Goal: Task Accomplishment & Management: Manage account settings

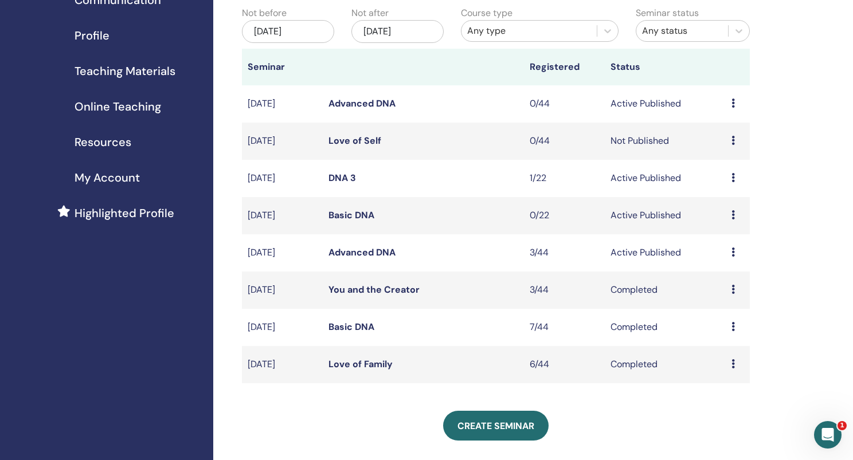
click at [361, 324] on link "Basic DNA" at bounding box center [351, 327] width 46 height 12
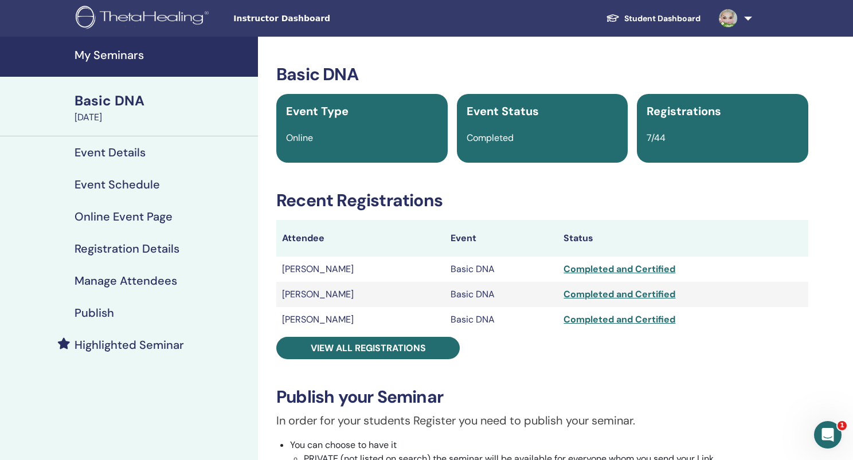
click at [347, 269] on td "[PERSON_NAME]" at bounding box center [360, 269] width 169 height 25
click at [328, 269] on td "[PERSON_NAME]" at bounding box center [360, 269] width 169 height 25
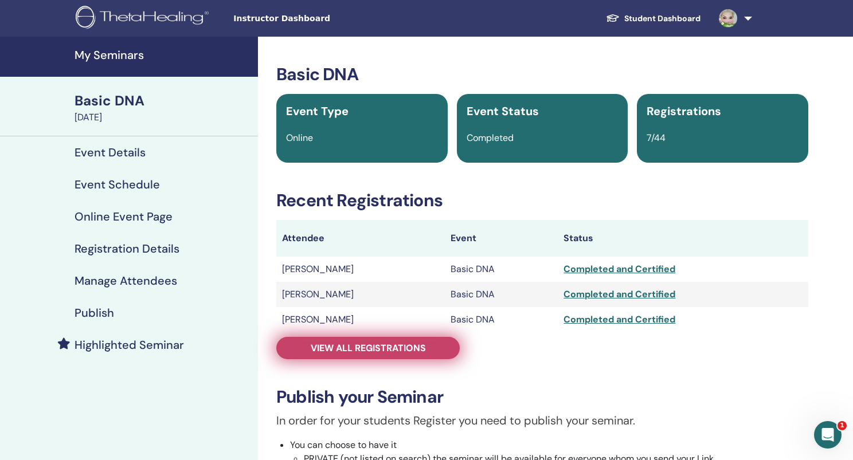
click at [336, 348] on span "View all registrations" at bounding box center [368, 348] width 115 height 12
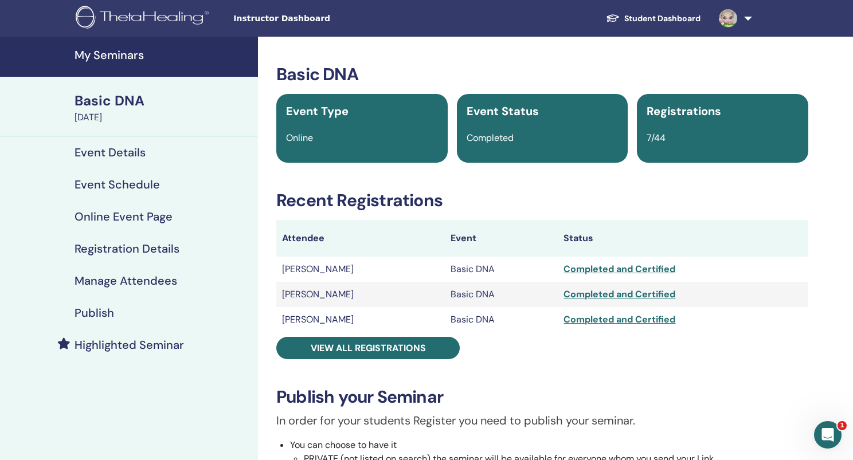
click at [104, 60] on h4 "My Seminars" at bounding box center [163, 55] width 177 height 14
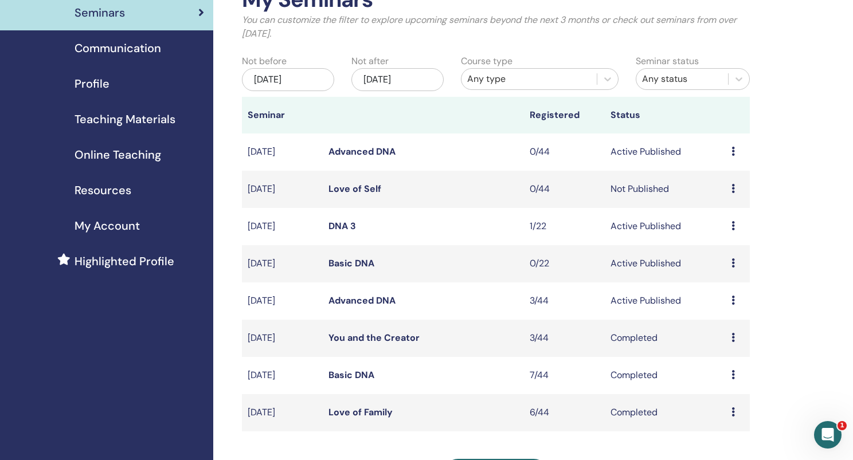
scroll to position [101, 0]
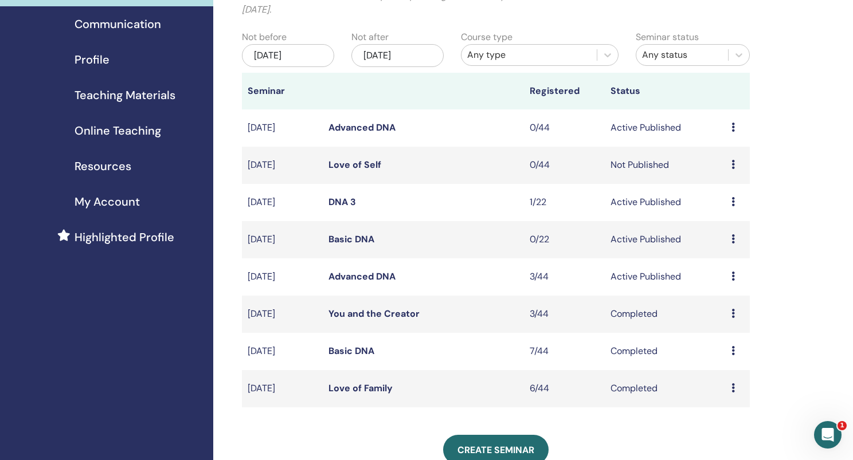
click at [353, 275] on link "Advanced DNA" at bounding box center [361, 277] width 67 height 12
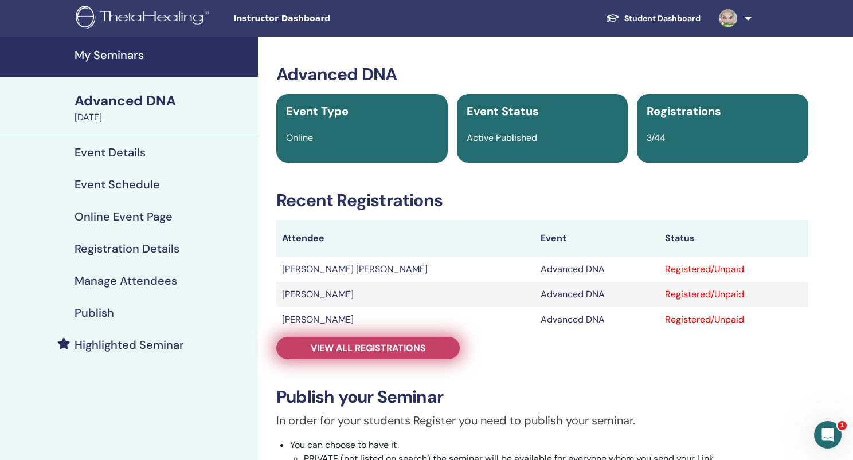
click at [423, 349] on span "View all registrations" at bounding box center [368, 348] width 115 height 12
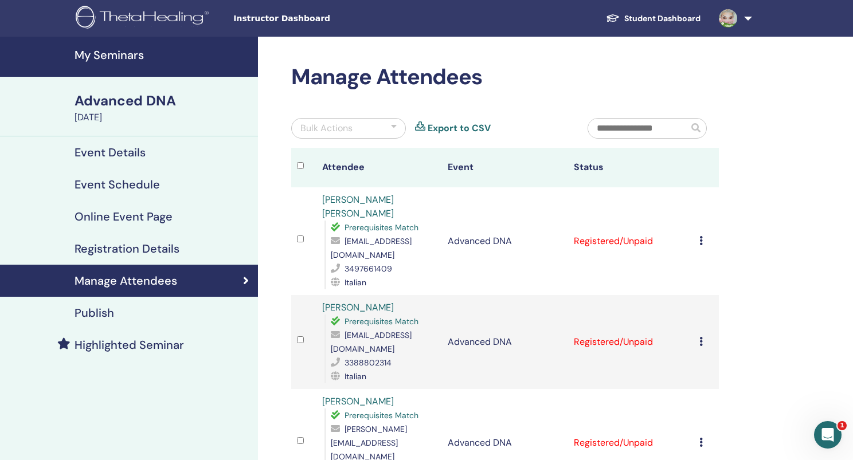
click at [377, 130] on div "Bulk Actions" at bounding box center [348, 128] width 115 height 21
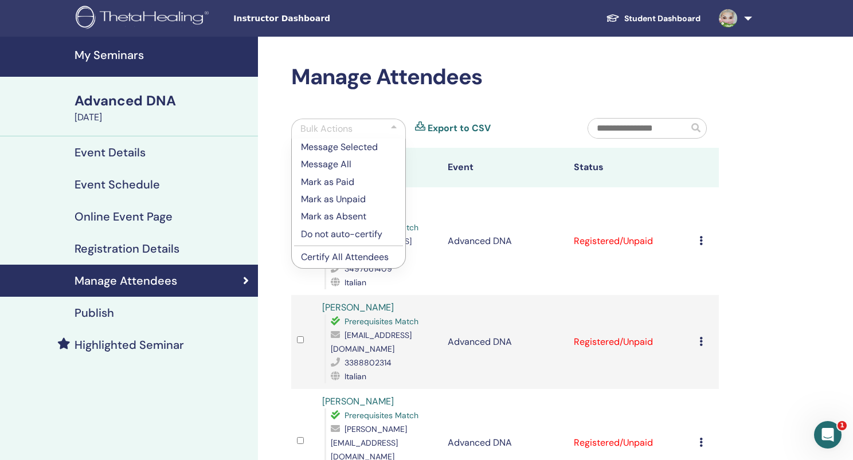
click at [393, 92] on div "Manage Attendees Bulk Actions Message Selected Message All Mark as Paid Mark as…" at bounding box center [504, 303] width 441 height 478
click at [534, 88] on h2 "Manage Attendees" at bounding box center [505, 77] width 428 height 26
click at [639, 124] on input "text" at bounding box center [638, 128] width 100 height 19
click at [745, 150] on div "Manage Attendees Bulk Actions Message Selected Message All Mark as Paid Mark as…" at bounding box center [542, 370] width 569 height 666
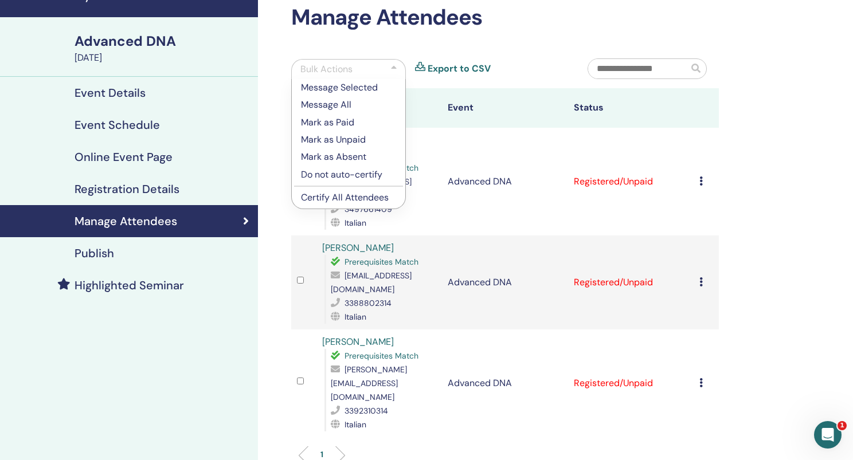
scroll to position [61, 0]
